Goal: Information Seeking & Learning: Learn about a topic

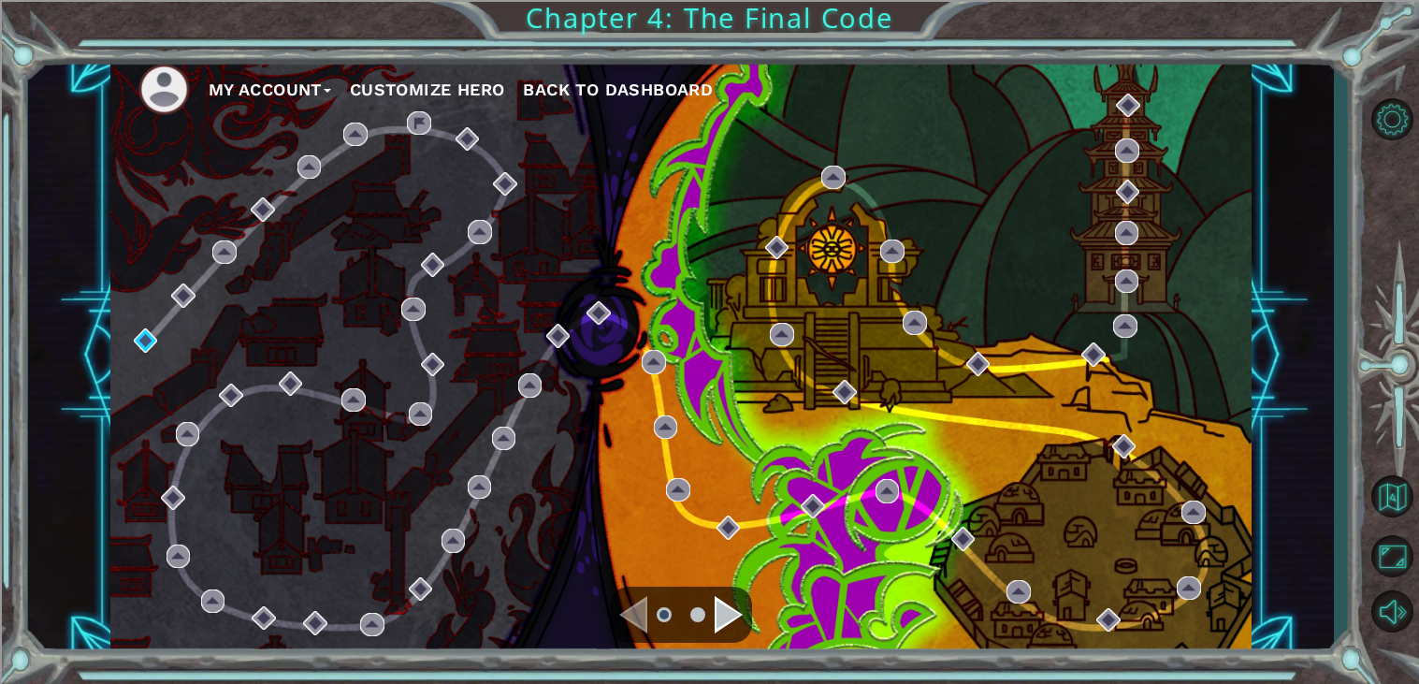
click at [721, 628] on div "Navigate to the next page" at bounding box center [729, 614] width 28 height 37
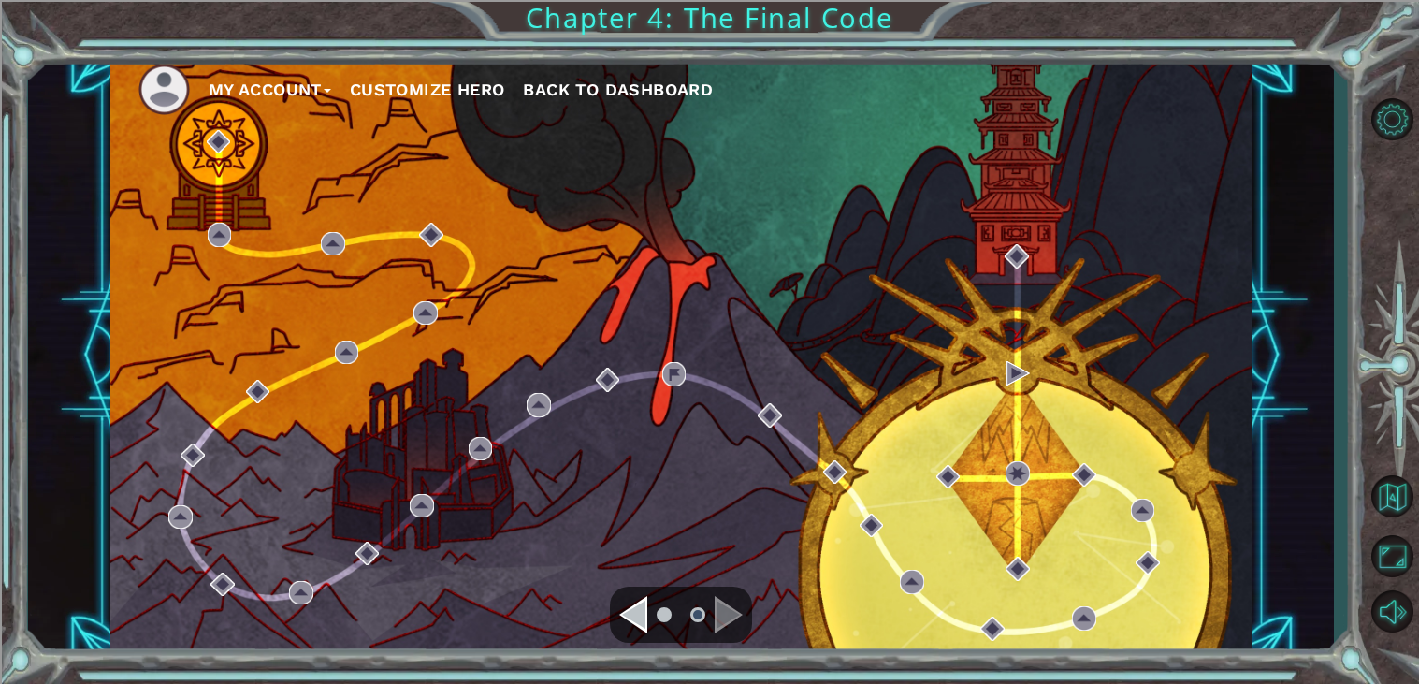
click at [647, 622] on div "Navigate to the previous page" at bounding box center [633, 614] width 28 height 37
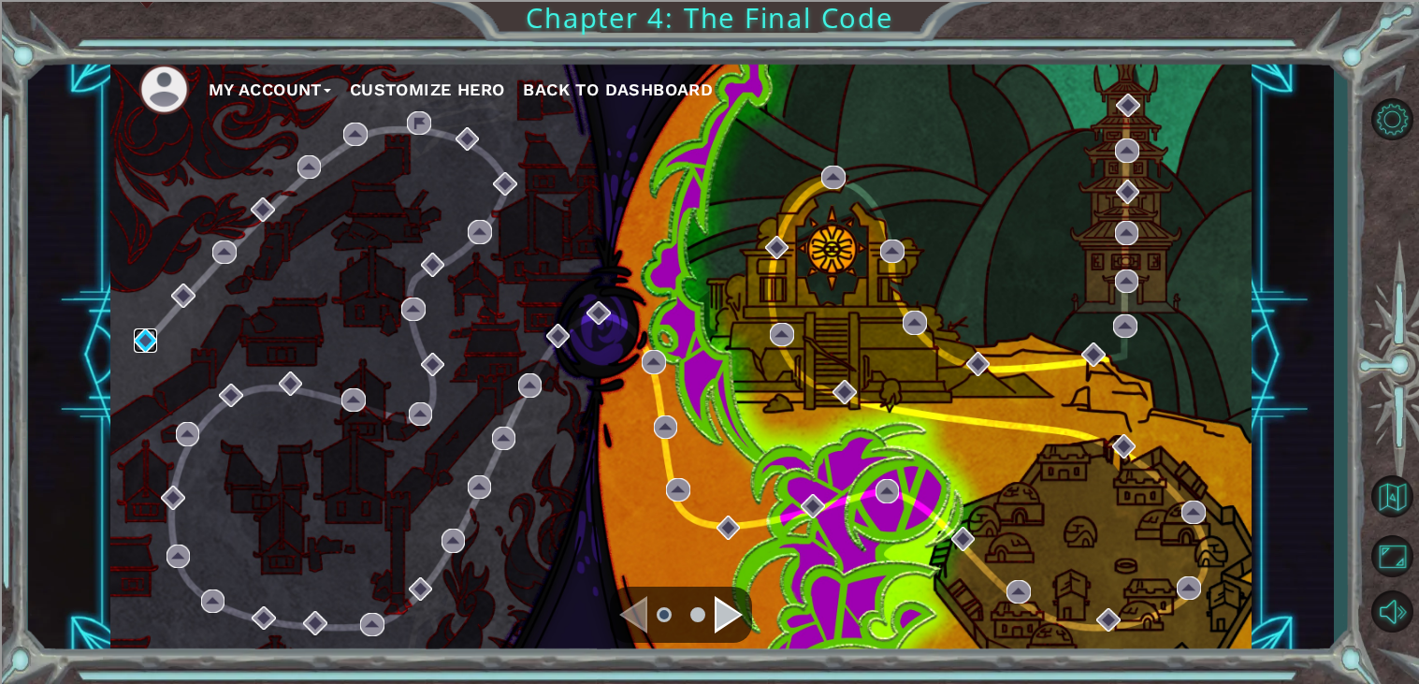
click at [139, 342] on img at bounding box center [146, 340] width 24 height 24
